Goal: Task Accomplishment & Management: Manage account settings

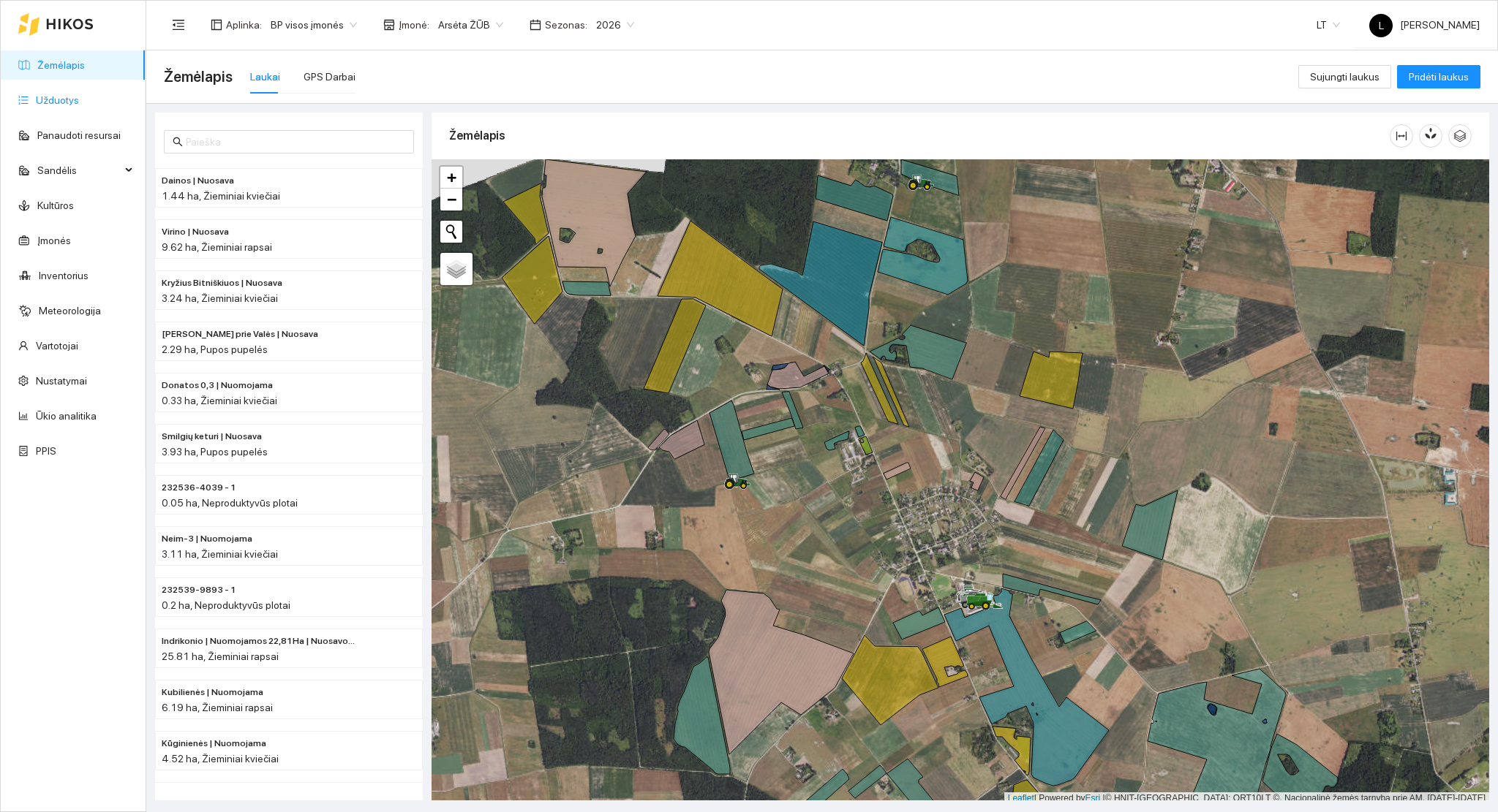
scroll to position [4, 0]
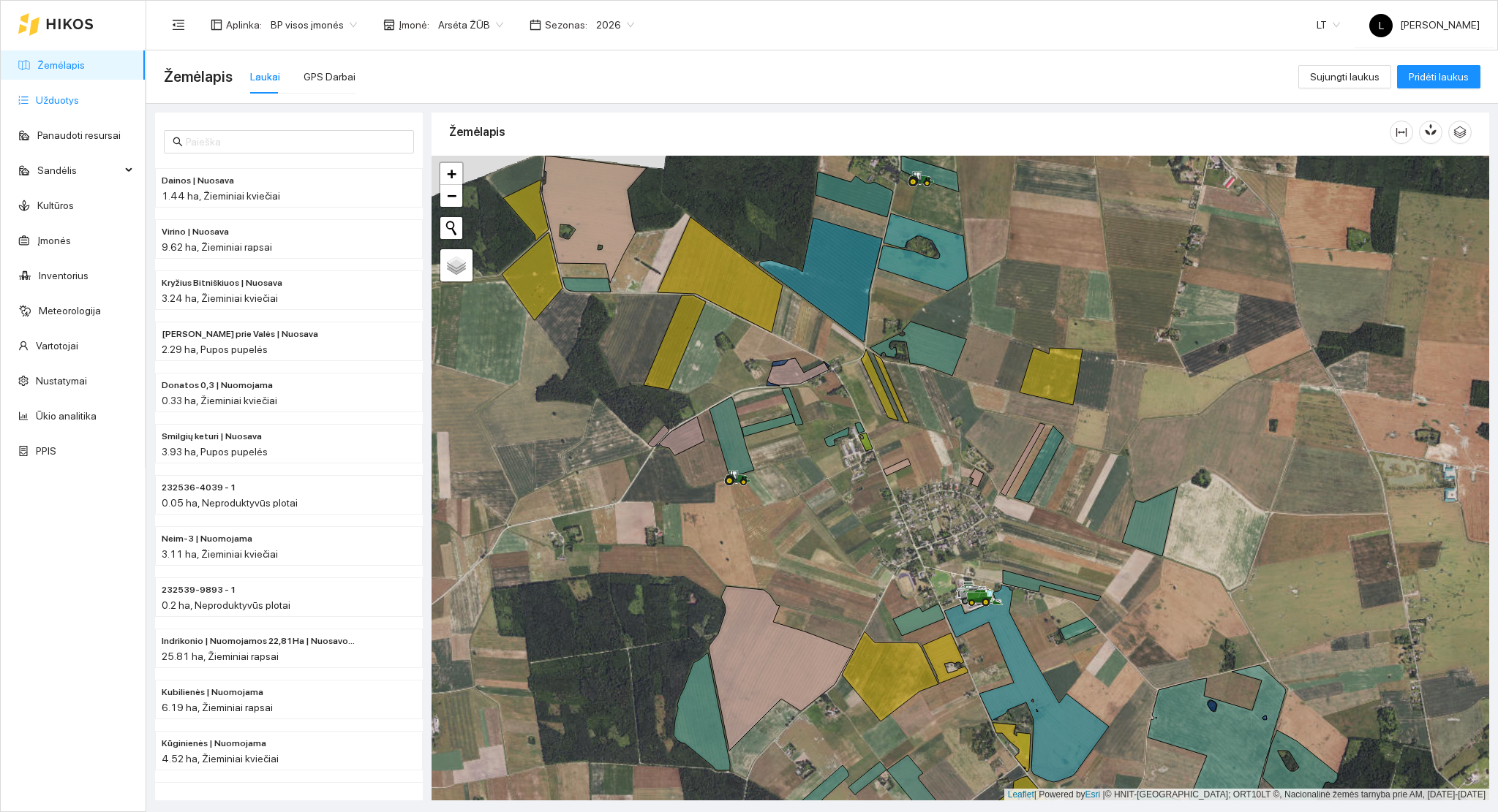
click at [41, 100] on link "Užduotys" at bounding box center [57, 100] width 44 height 12
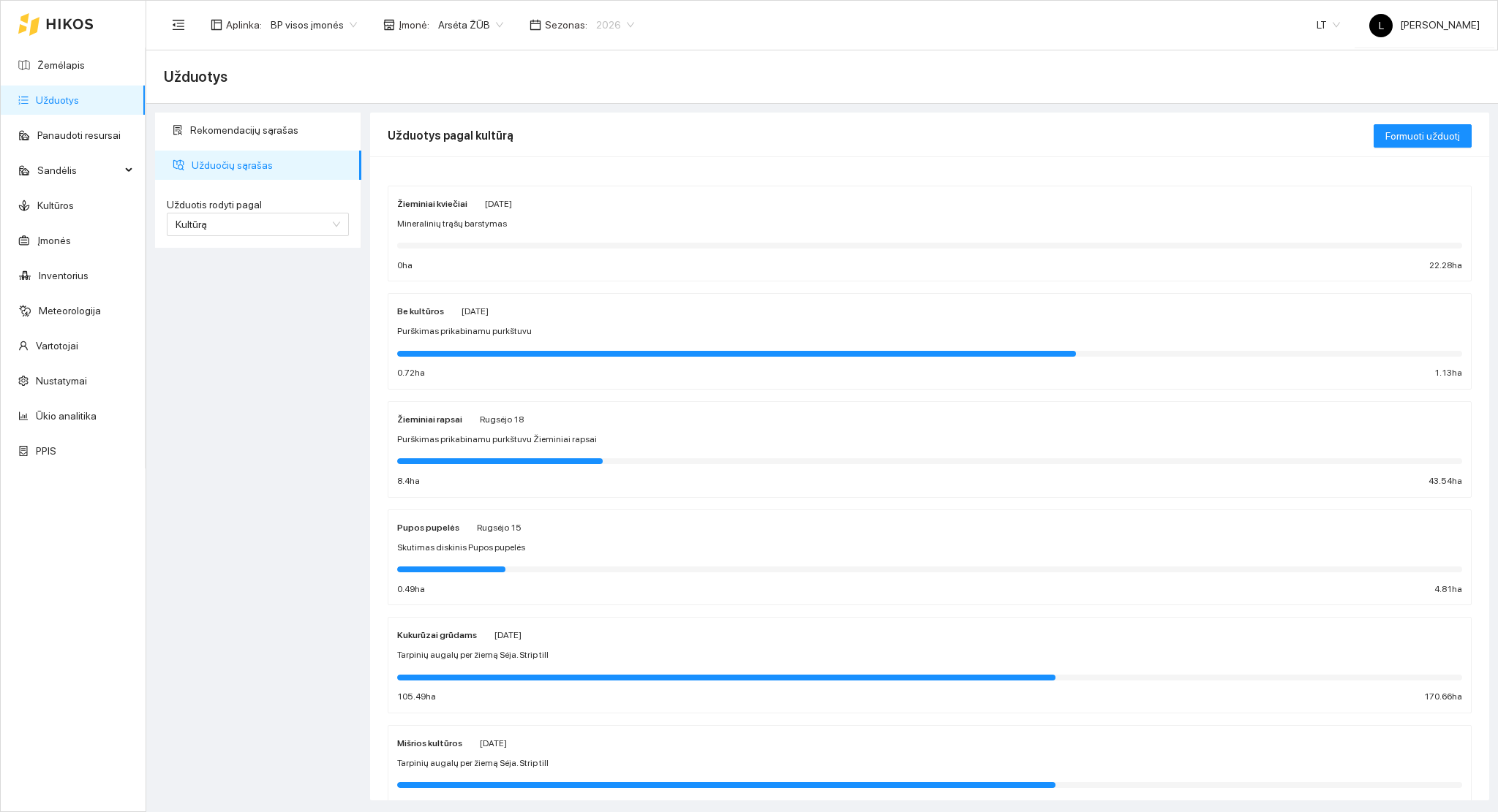
click at [602, 15] on span "2026" at bounding box center [615, 25] width 38 height 22
click at [311, 316] on div "Rekomendacijų sąrašas Užduočių sąrašas Užduotis rodyti pagal Kultūrą Užduotis r…" at bounding box center [258, 456] width 215 height 688
click at [539, 224] on div "Mineralinių trąšų barstymas" at bounding box center [929, 225] width 1065 height 14
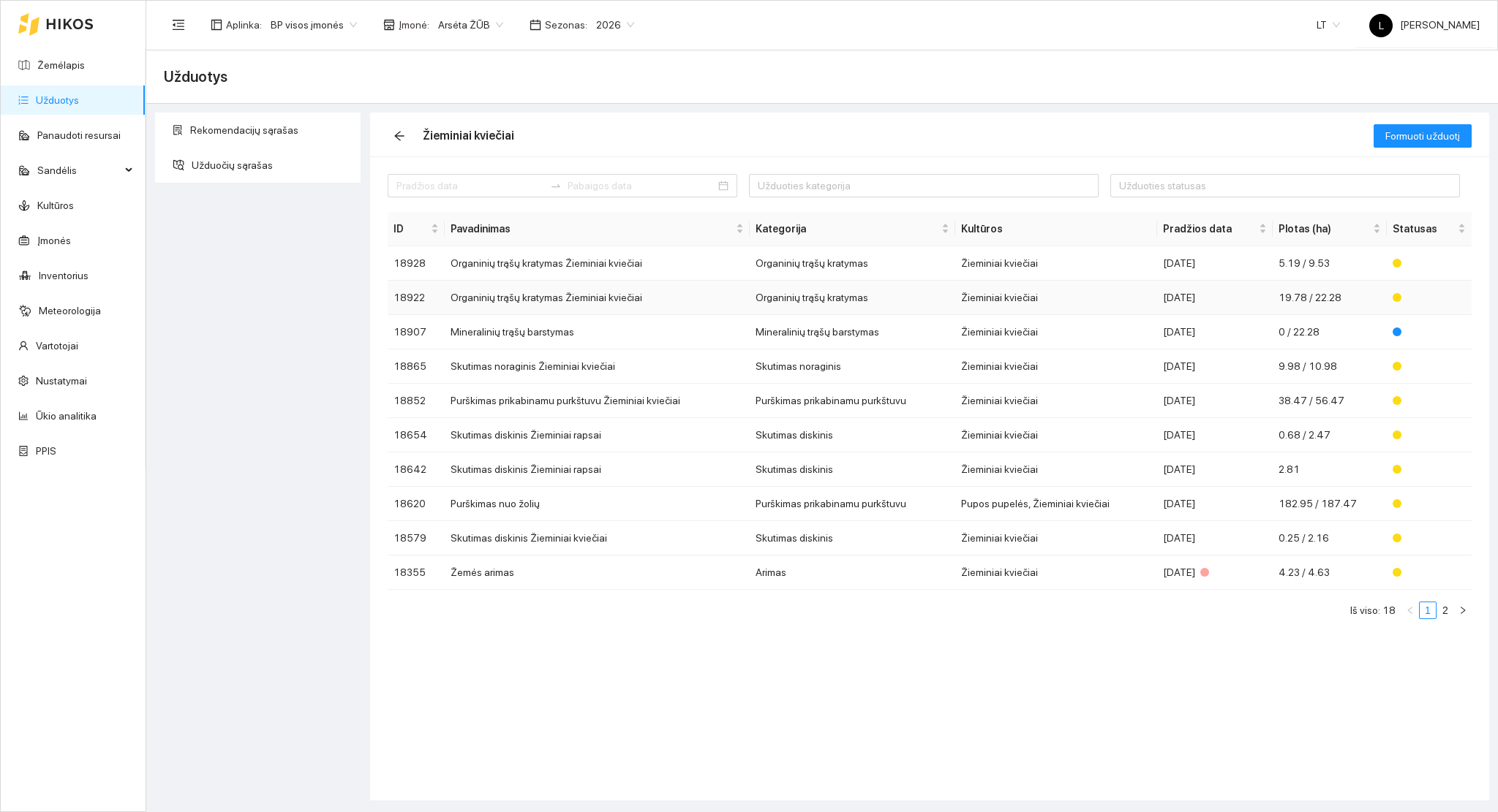
click at [588, 300] on td "Organinių trąšų kratymas Žieminiai kviečiai" at bounding box center [597, 297] width 305 height 34
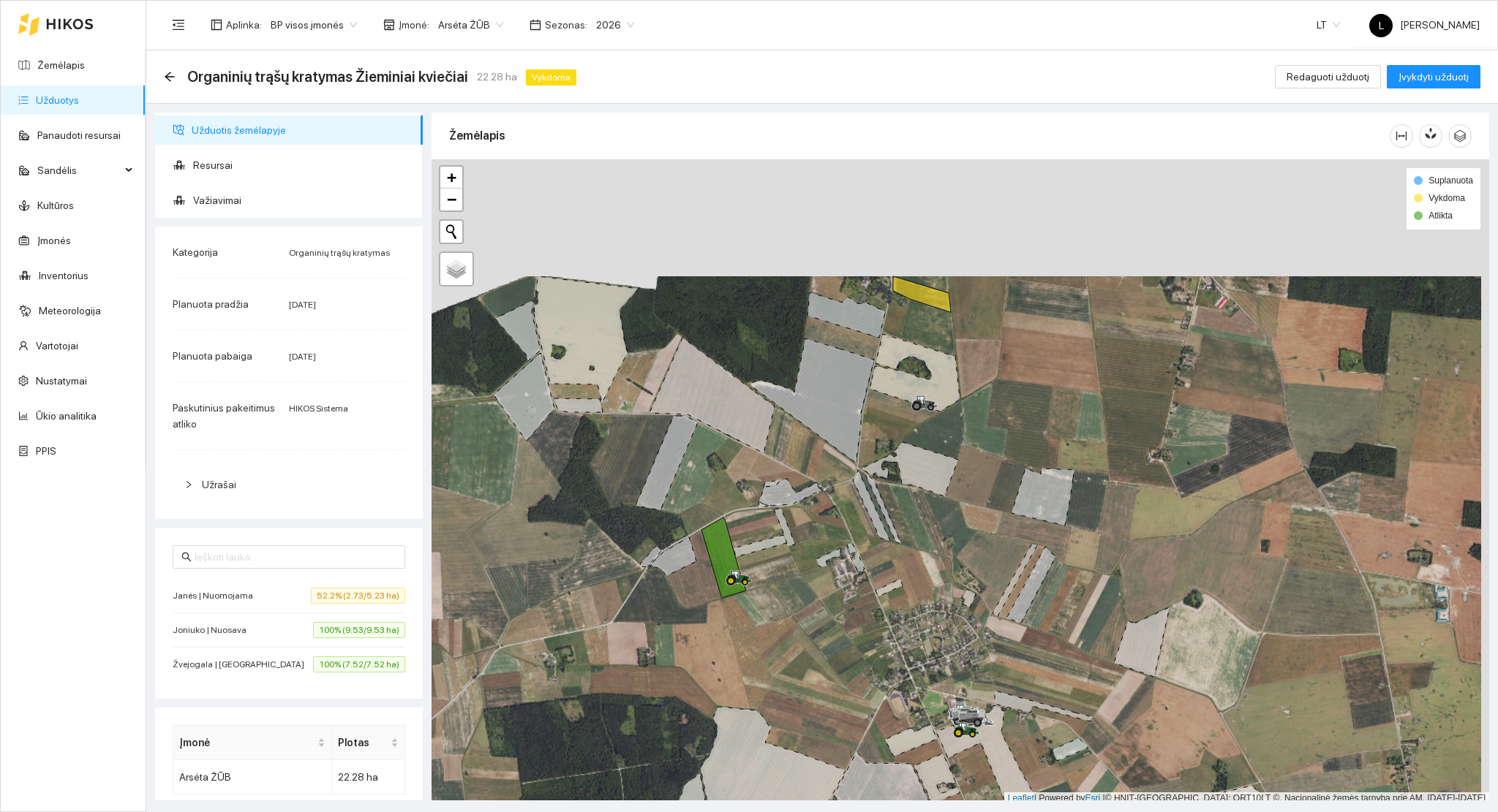
scroll to position [4, 0]
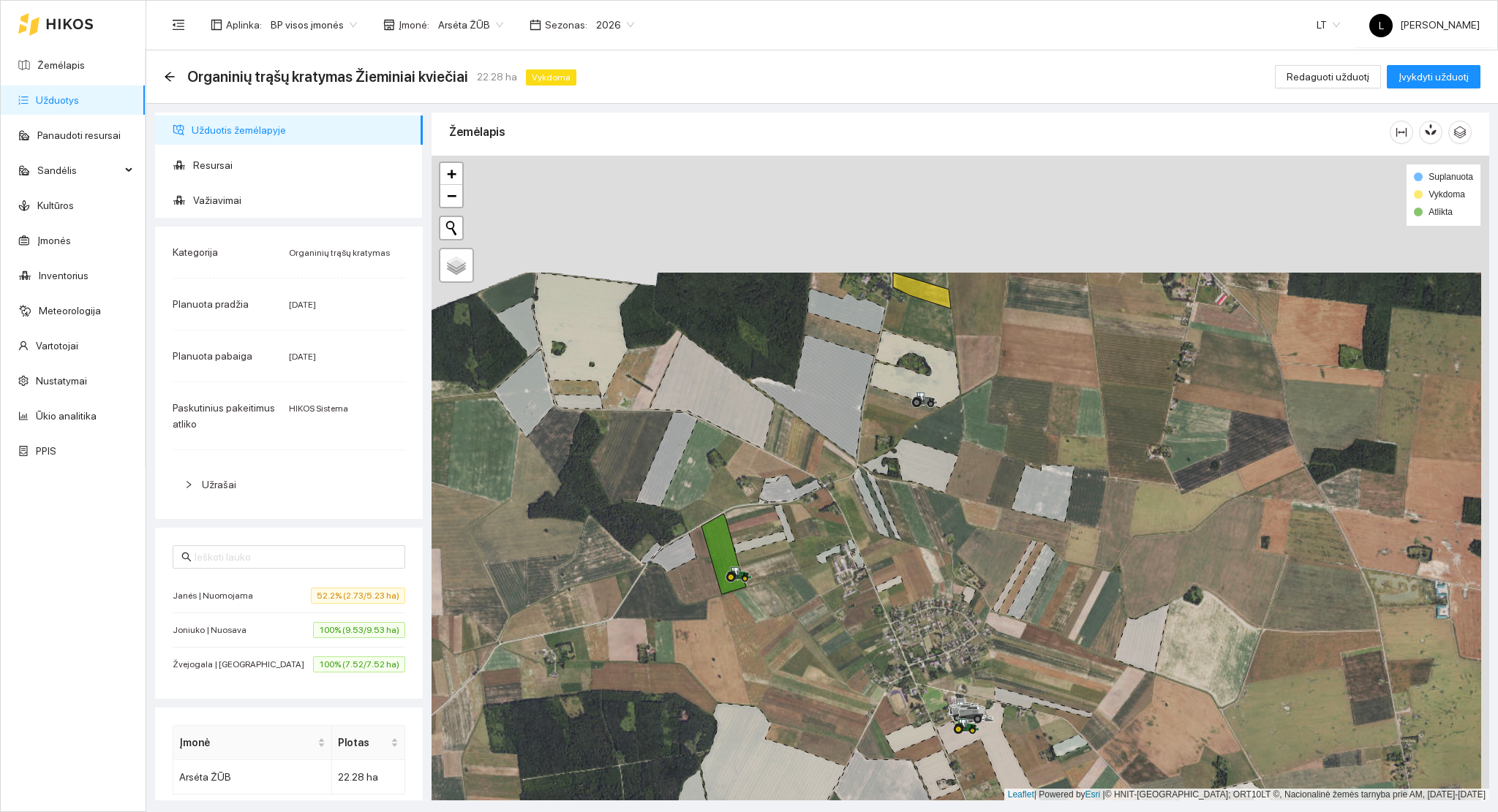
drag, startPoint x: 956, startPoint y: 376, endPoint x: 945, endPoint y: 568, distance: 192.3
click at [944, 493] on icon at bounding box center [910, 466] width 96 height 54
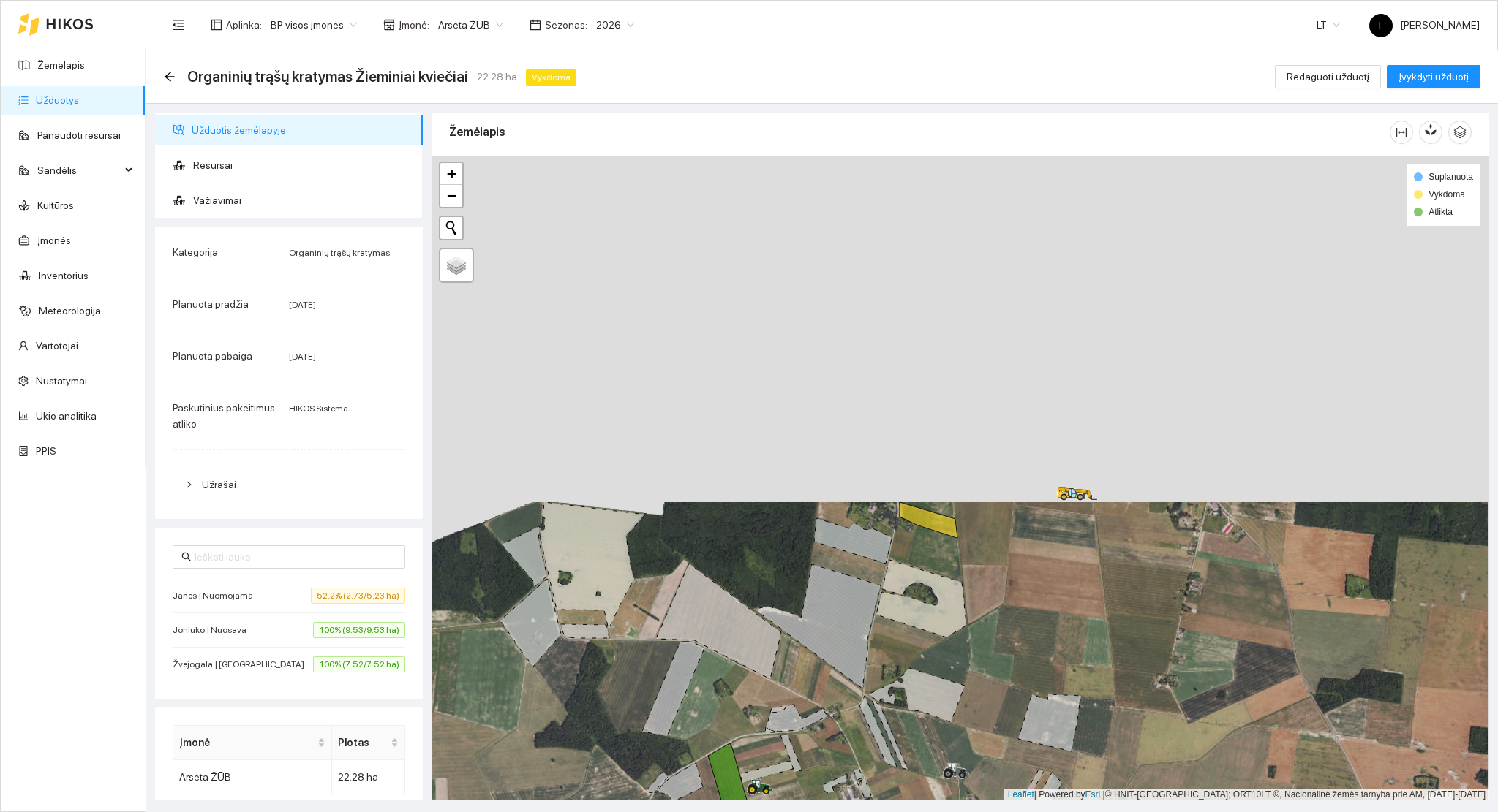
drag, startPoint x: 1008, startPoint y: 491, endPoint x: 1020, endPoint y: 611, distance: 120.6
click at [1020, 611] on div at bounding box center [960, 478] width 1057 height 645
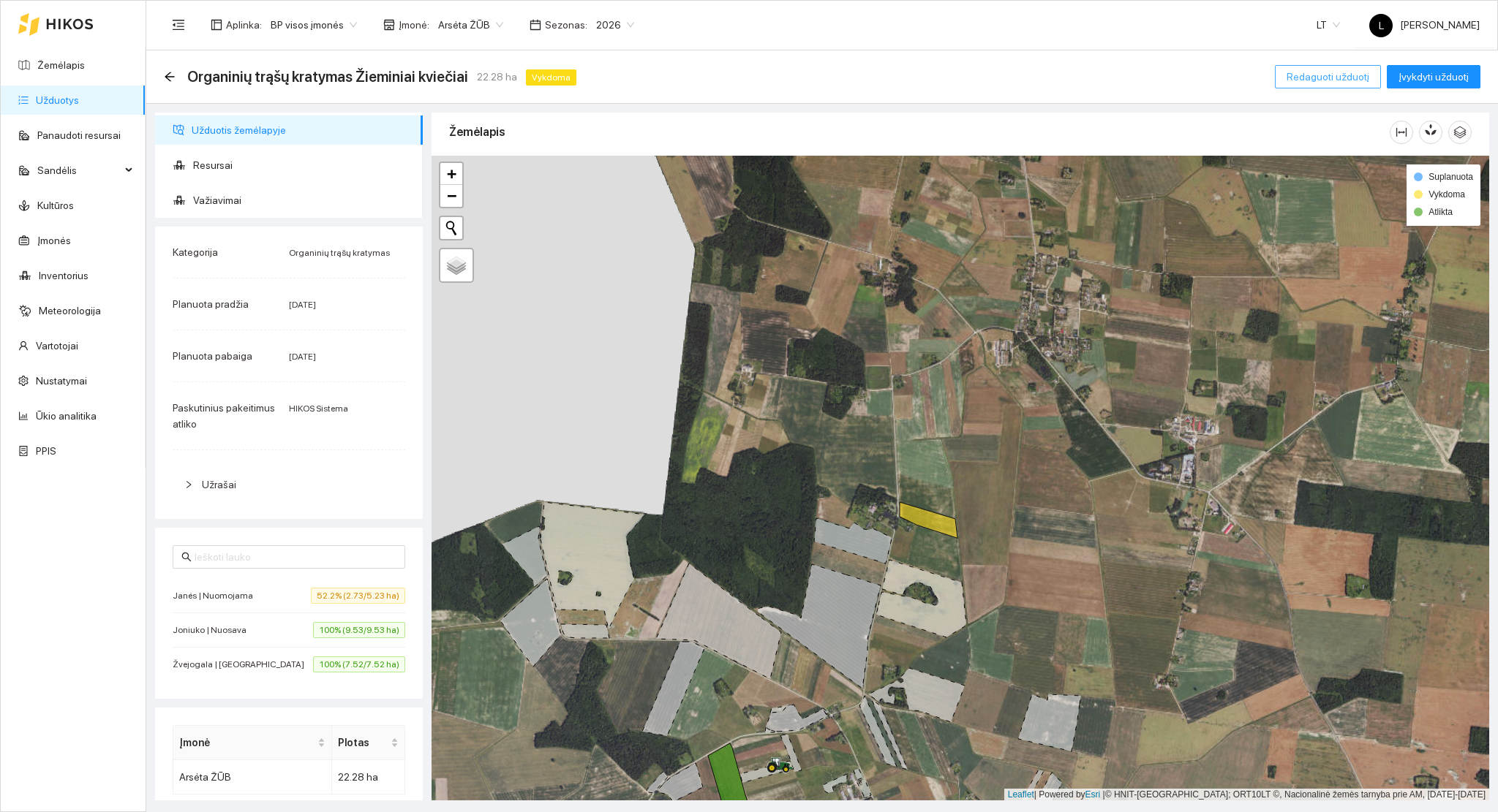
click at [1321, 77] on span "Redaguoti užduotį" at bounding box center [1327, 77] width 82 height 16
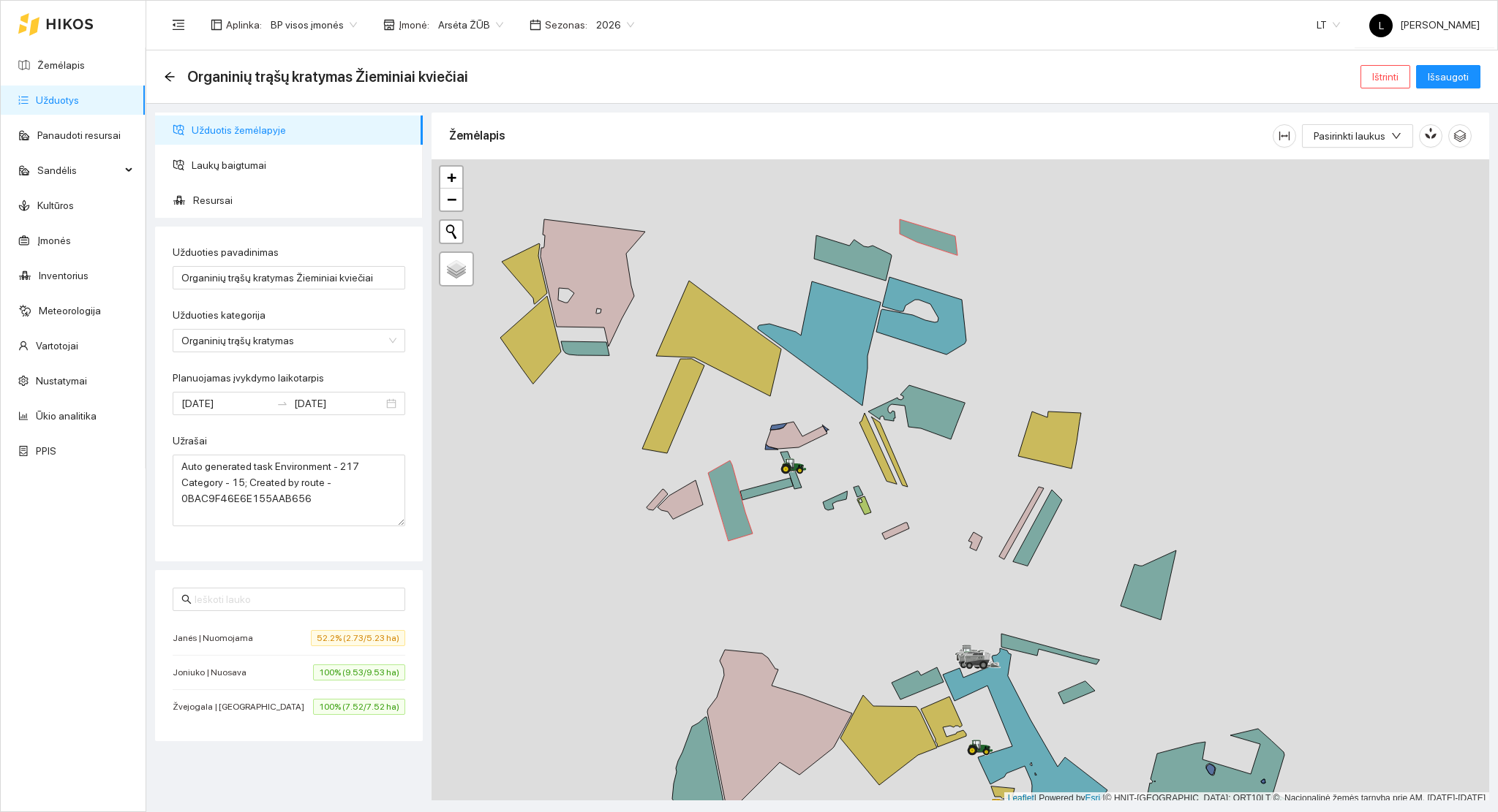
scroll to position [4, 0]
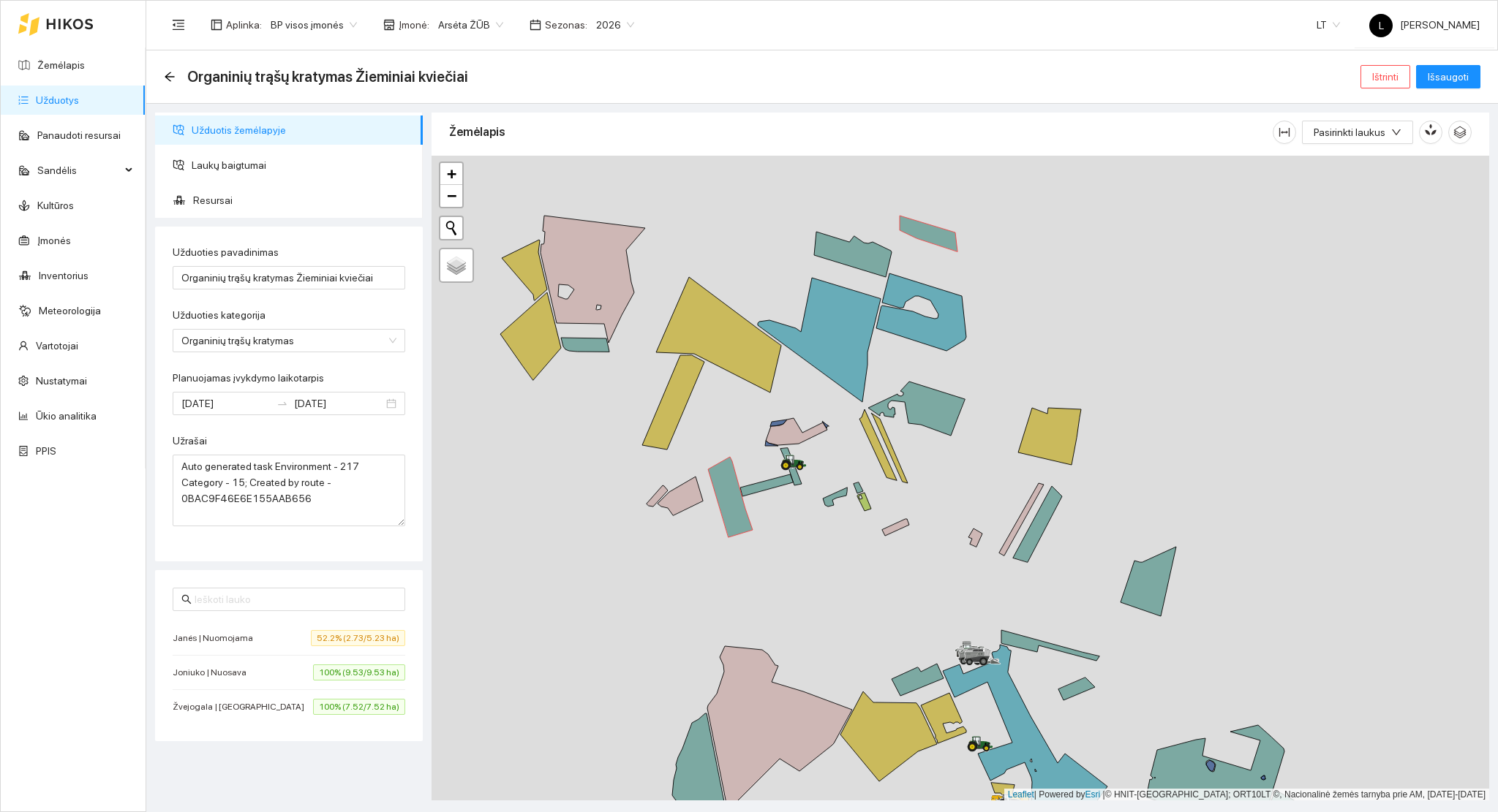
drag, startPoint x: 1037, startPoint y: 559, endPoint x: 978, endPoint y: 270, distance: 295.0
click at [978, 259] on div at bounding box center [960, 478] width 1057 height 645
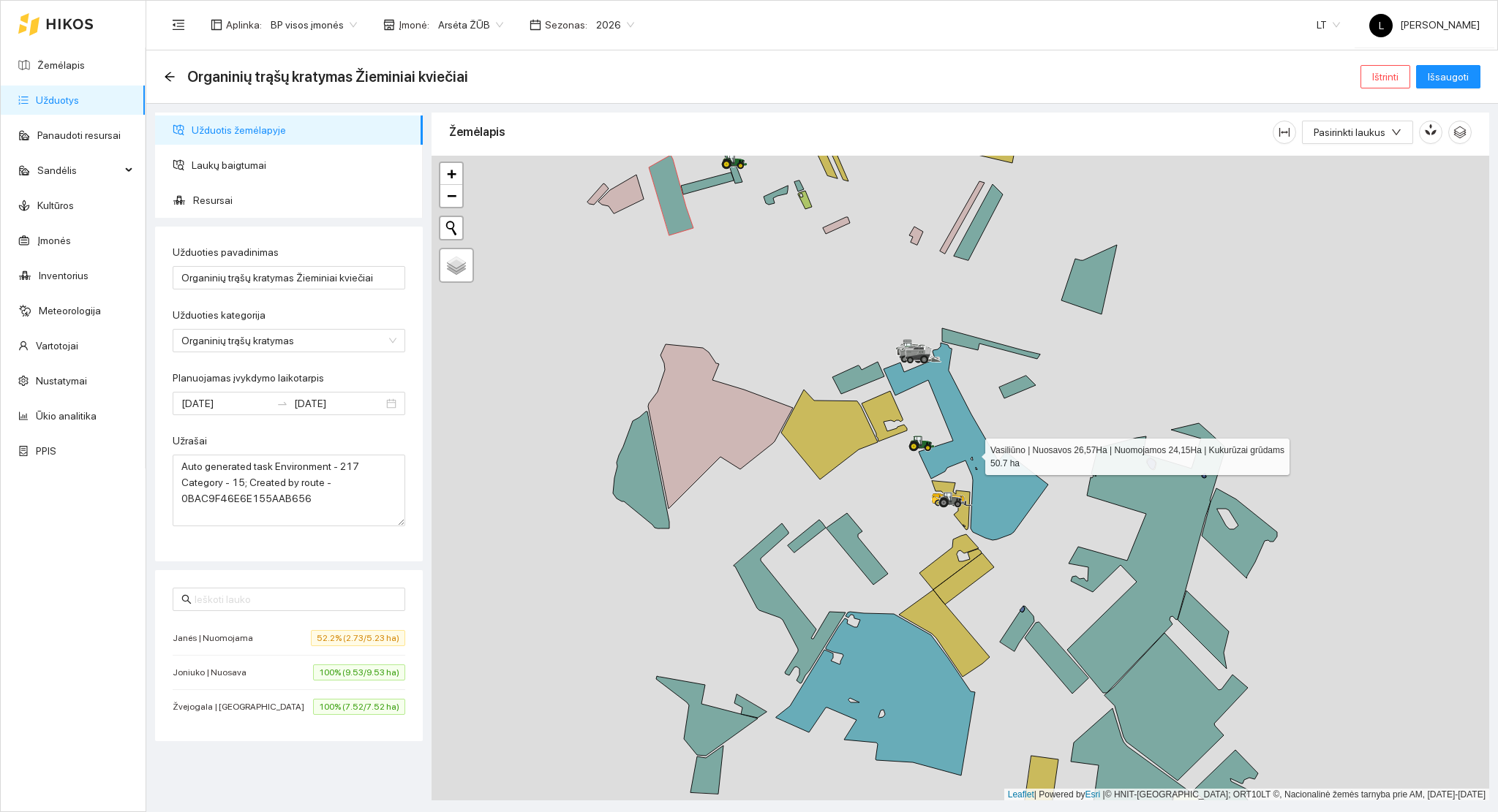
click at [985, 480] on icon at bounding box center [966, 442] width 165 height 198
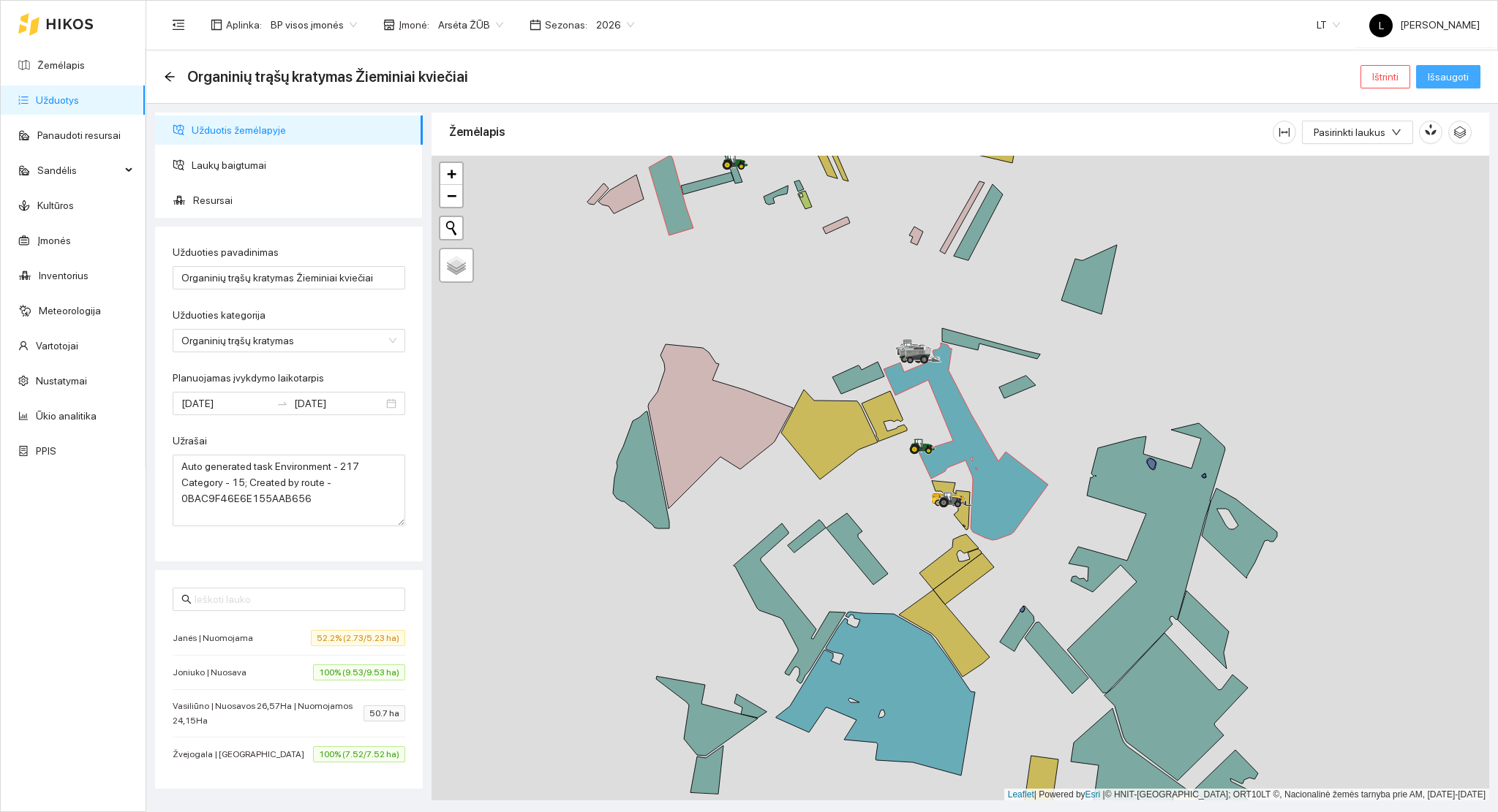
click at [1444, 79] on span "Išsaugoti" at bounding box center [1448, 77] width 41 height 16
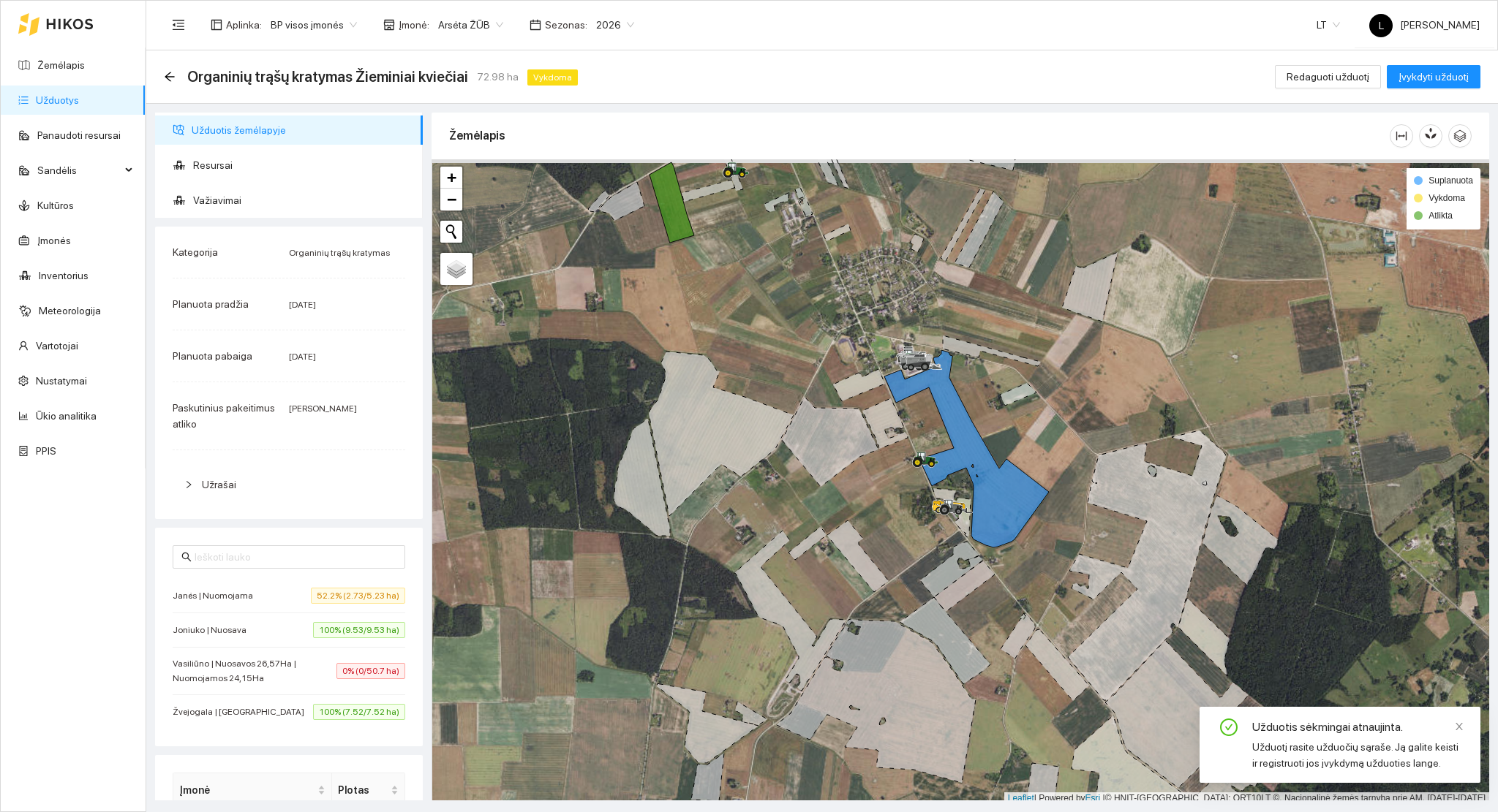
scroll to position [4, 0]
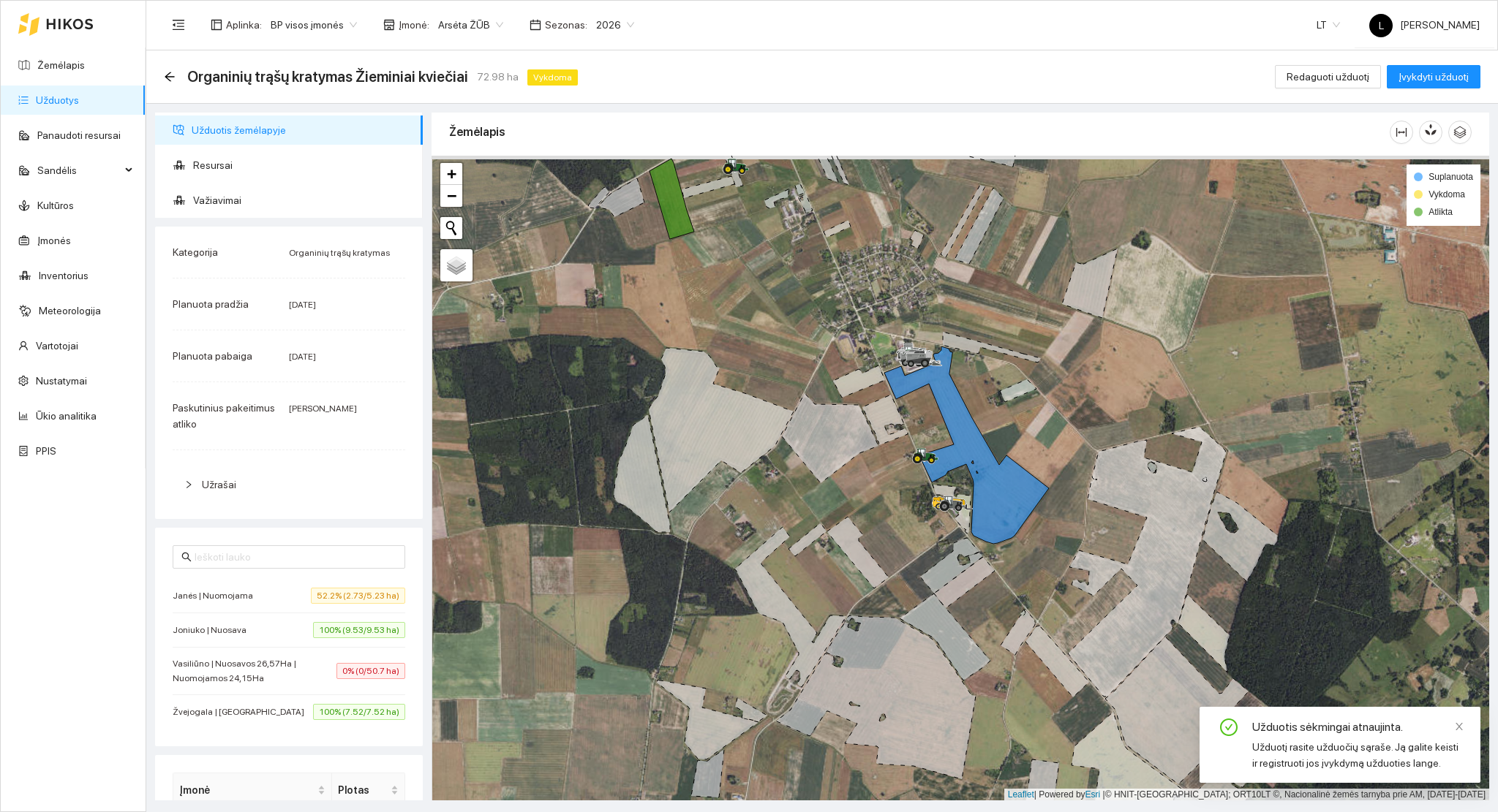
drag, startPoint x: 695, startPoint y: 355, endPoint x: 726, endPoint y: 560, distance: 207.3
click at [762, 512] on icon at bounding box center [721, 430] width 145 height 164
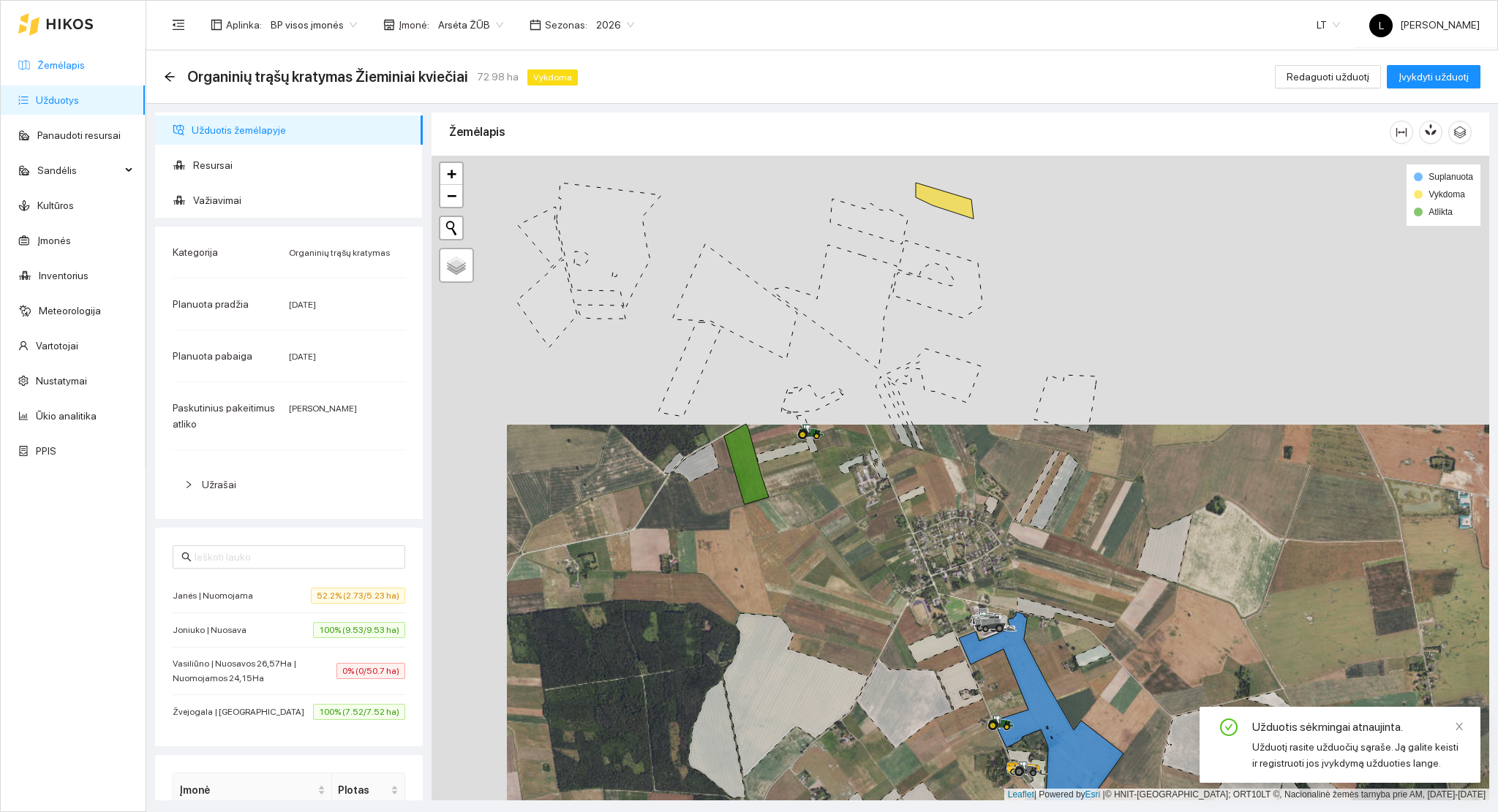
click at [53, 66] on link "Žemėlapis" at bounding box center [61, 65] width 47 height 12
